Goal: Obtain resource: Obtain resource

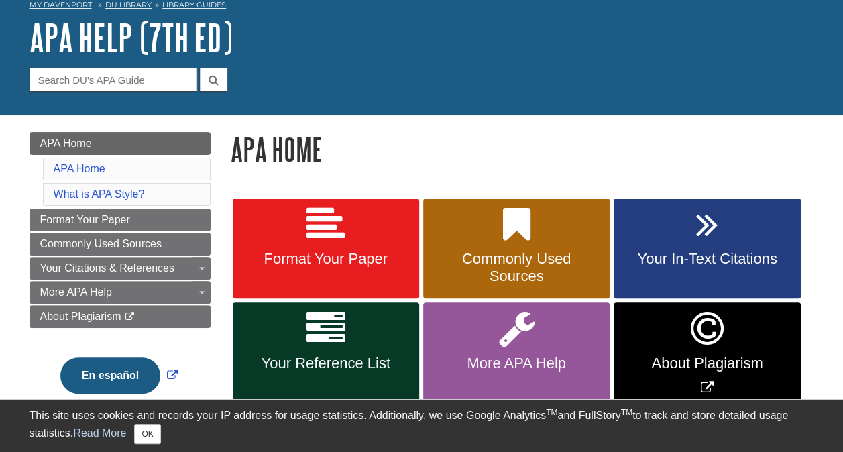
scroll to position [69, 0]
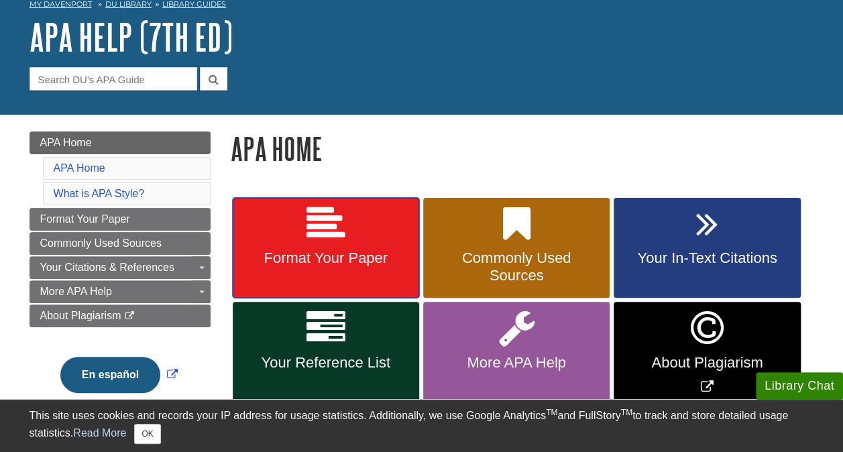
click at [339, 253] on span "Format Your Paper" at bounding box center [326, 258] width 166 height 17
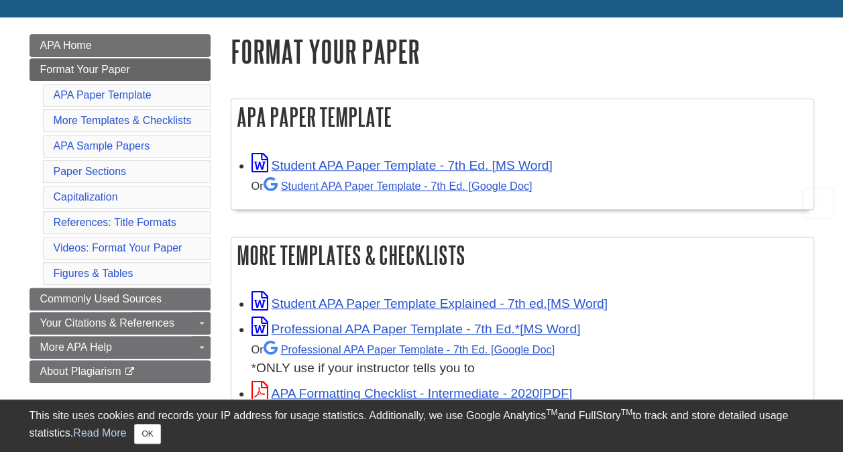
scroll to position [168, 0]
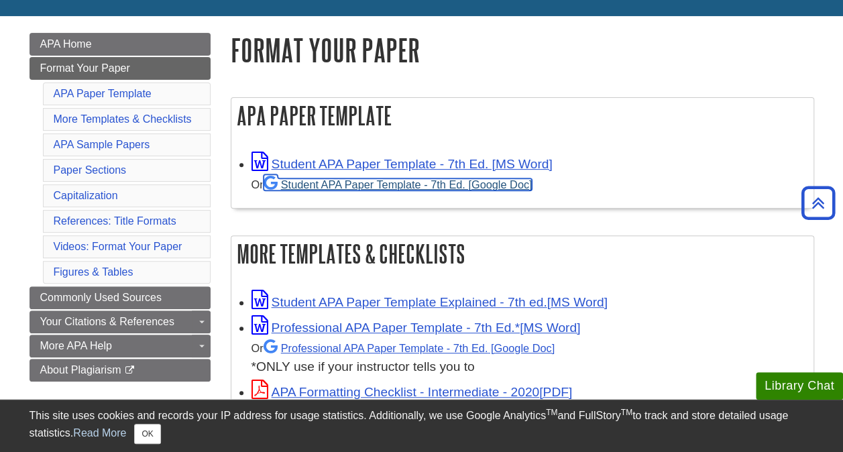
click at [380, 184] on link "Student APA Paper Template - 7th Ed. [Google Doc]" at bounding box center [398, 184] width 269 height 12
